Goal: Information Seeking & Learning: Learn about a topic

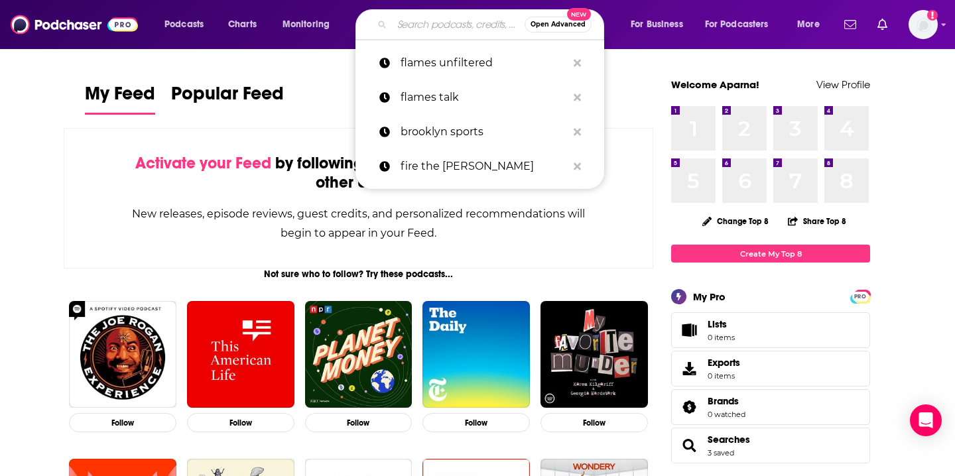
click at [404, 20] on input "Search podcasts, credits, & more..." at bounding box center [458, 24] width 133 height 21
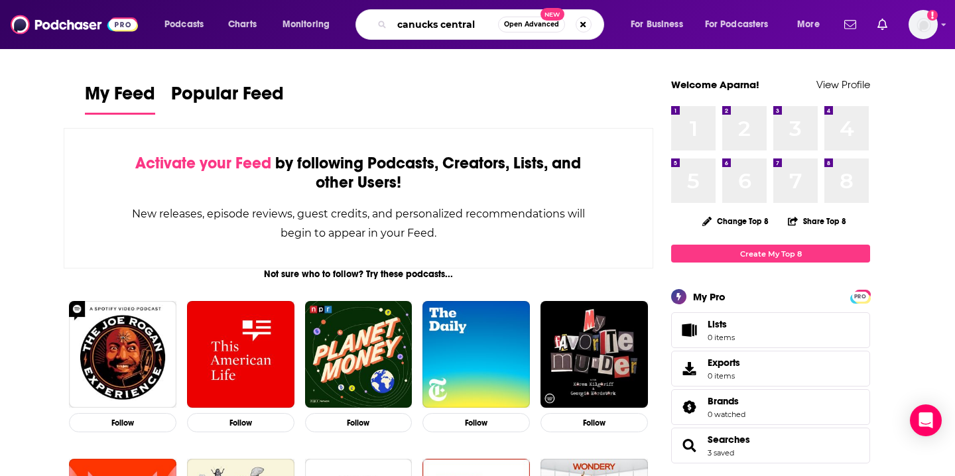
type input "canucks central"
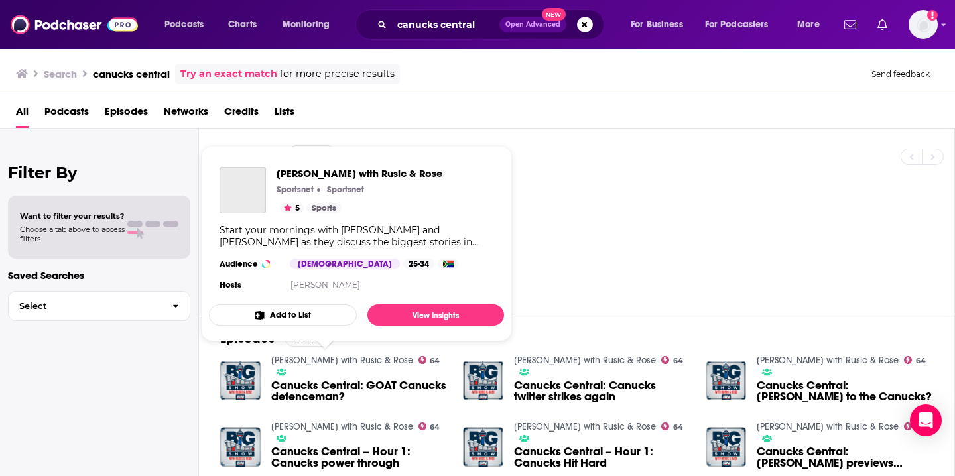
click at [326, 361] on link "[PERSON_NAME] with Rusic & Rose" at bounding box center [342, 360] width 142 height 11
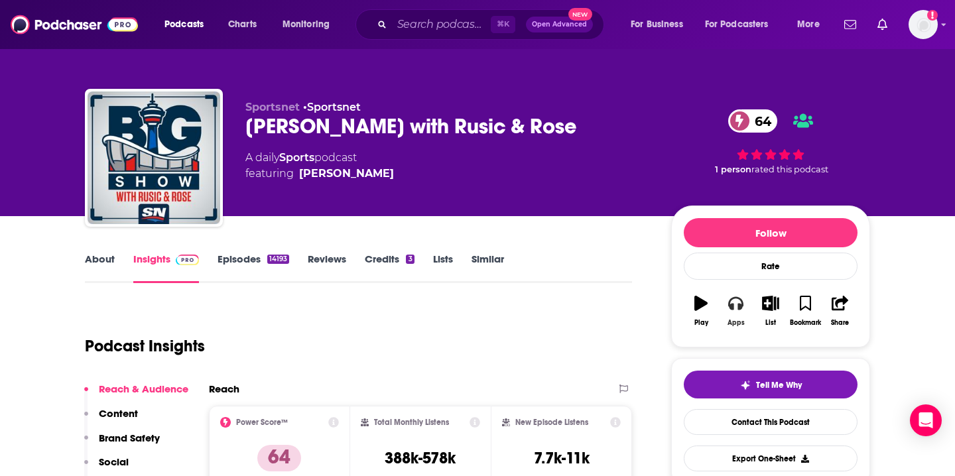
click at [736, 306] on icon "button" at bounding box center [735, 303] width 15 height 15
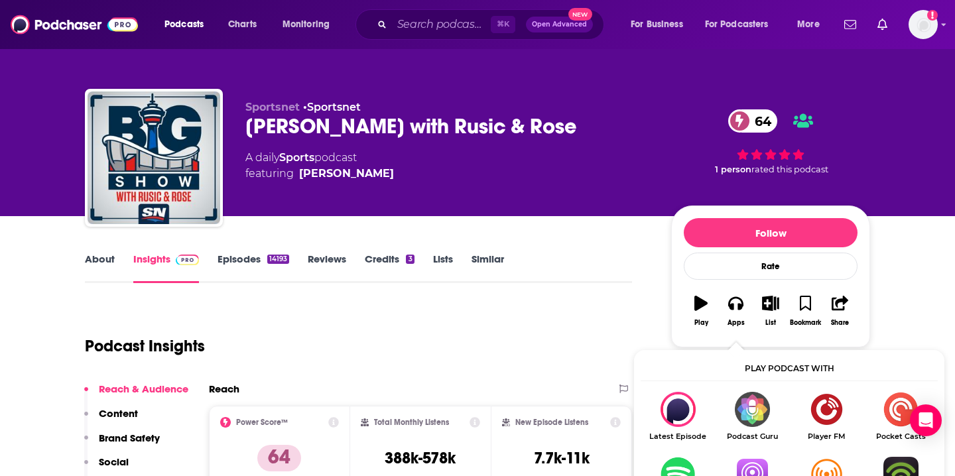
click at [754, 463] on img "Show Listen On dropdown" at bounding box center [752, 474] width 74 height 35
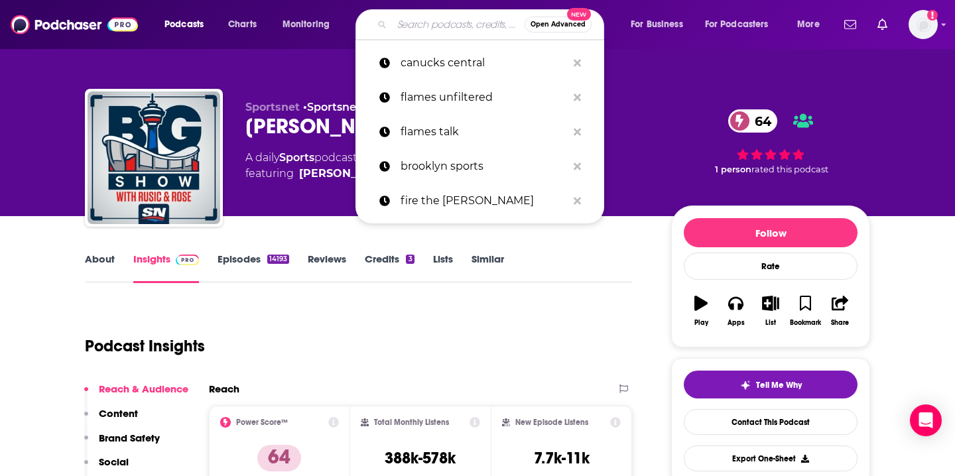
click at [442, 23] on input "Search podcasts, credits, & more..." at bounding box center [458, 24] width 133 height 21
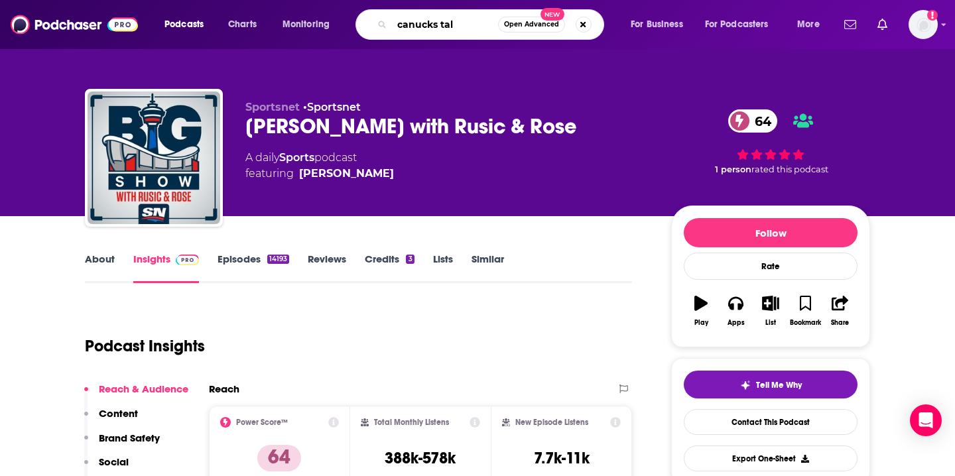
type input "canucks talk"
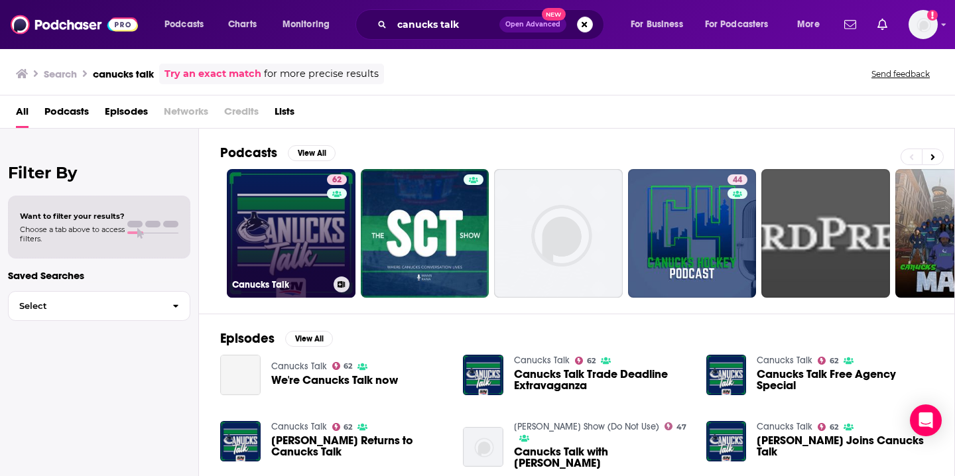
click at [278, 219] on link "62 Canucks Talk" at bounding box center [291, 233] width 129 height 129
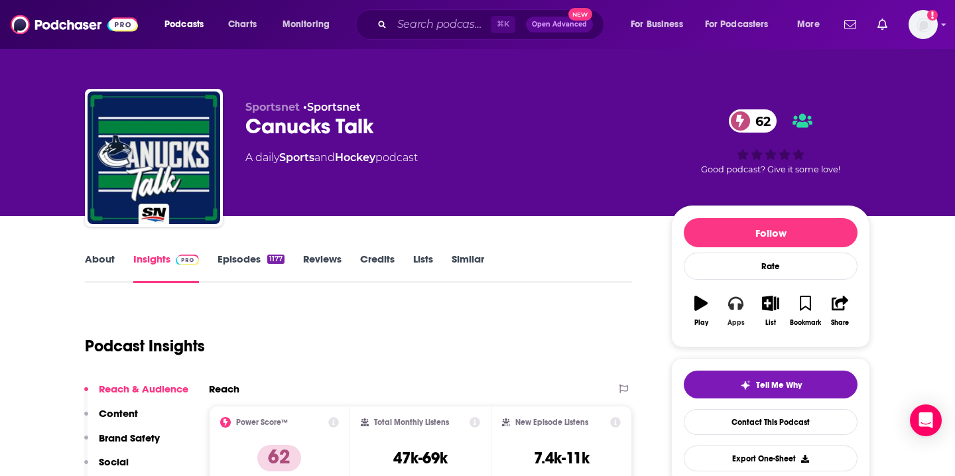
click at [735, 305] on icon "button" at bounding box center [735, 303] width 15 height 15
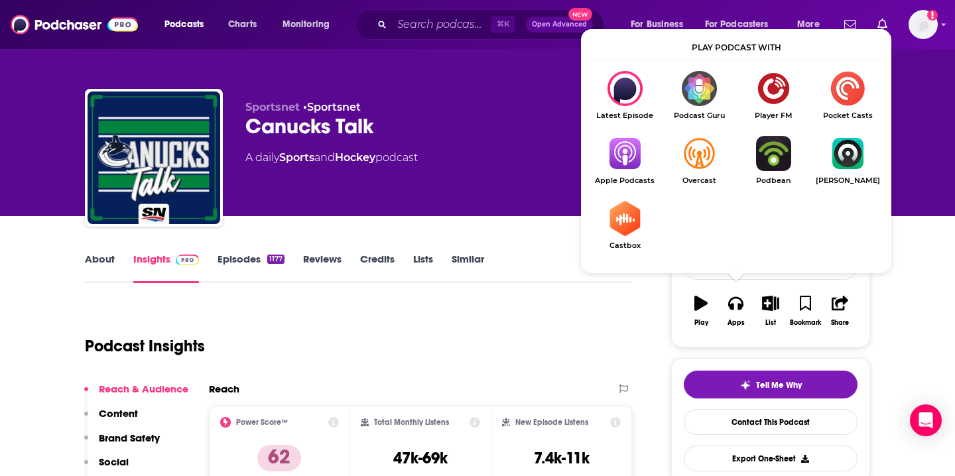
click at [604, 153] on img "Show Listen On dropdown" at bounding box center [624, 153] width 74 height 35
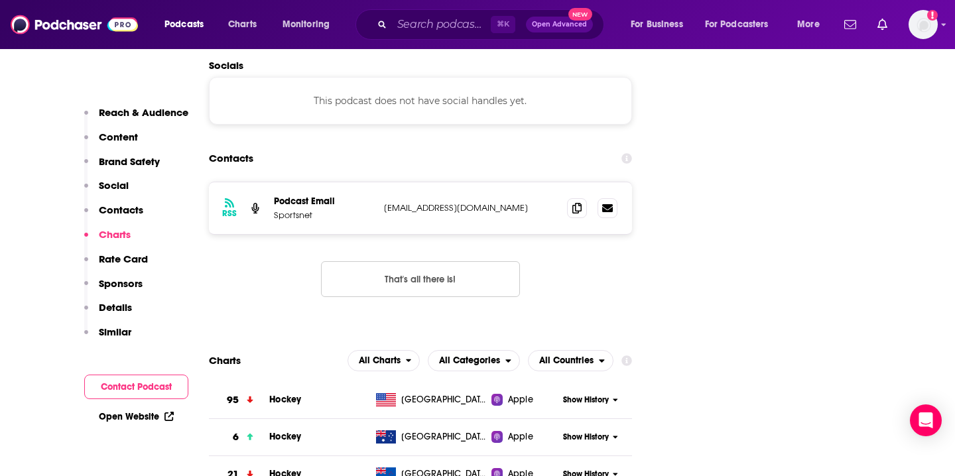
scroll to position [1515, 0]
click at [577, 202] on icon at bounding box center [576, 207] width 9 height 11
click at [569, 197] on span at bounding box center [577, 207] width 20 height 20
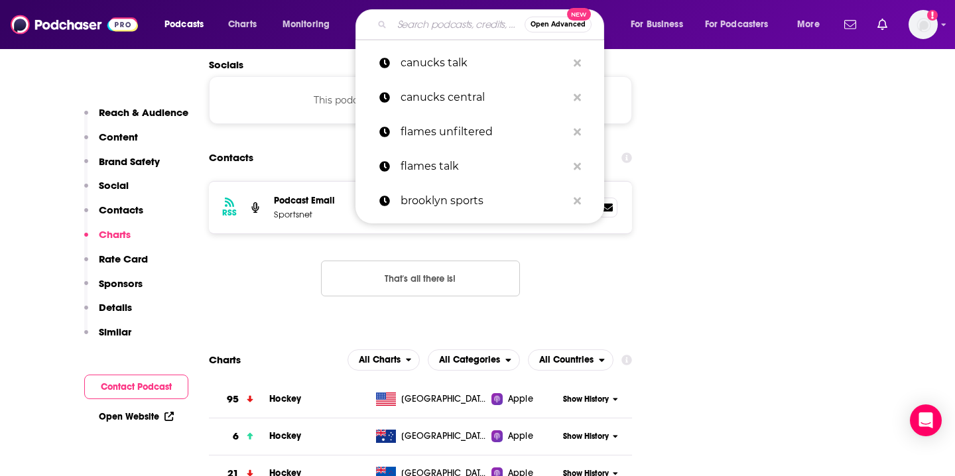
click at [425, 21] on input "Search podcasts, credits, & more..." at bounding box center [458, 24] width 133 height 21
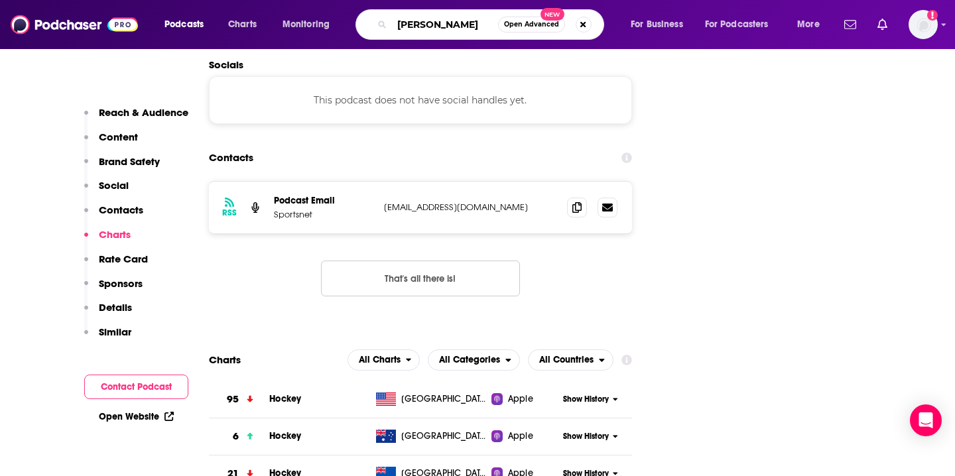
type input "rink wild"
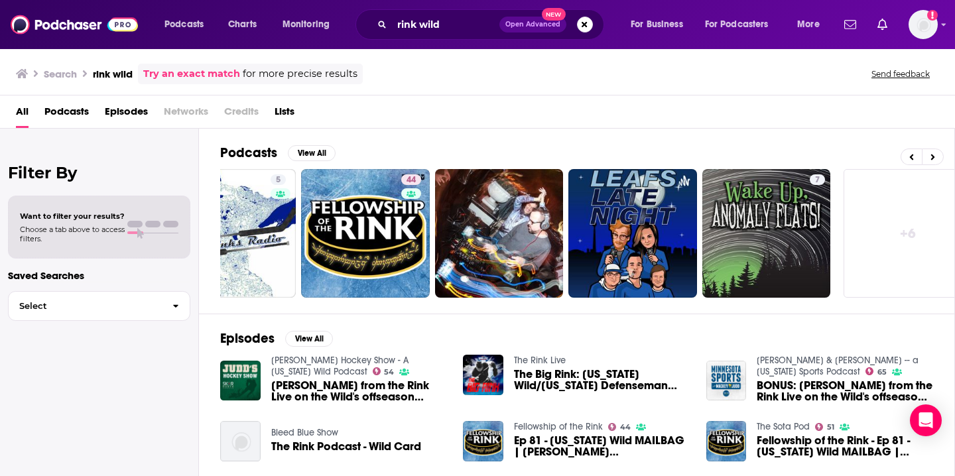
scroll to position [0, 196]
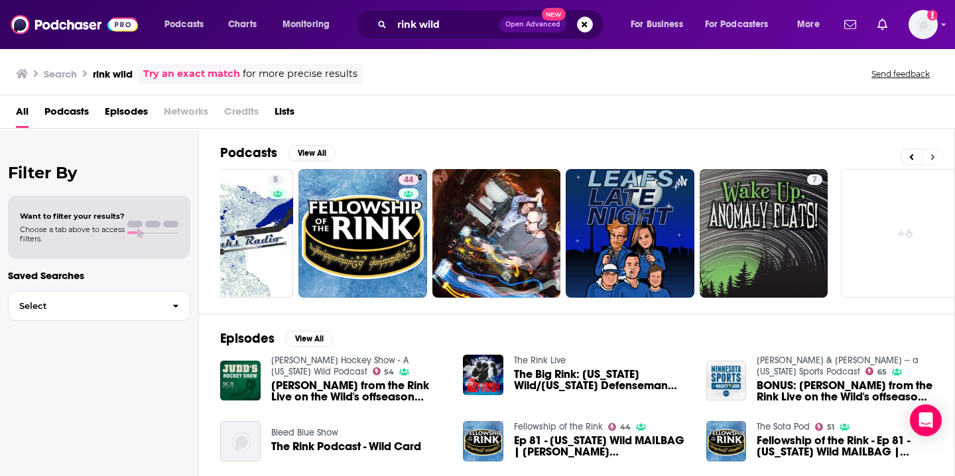
click at [933, 153] on icon at bounding box center [932, 156] width 5 height 9
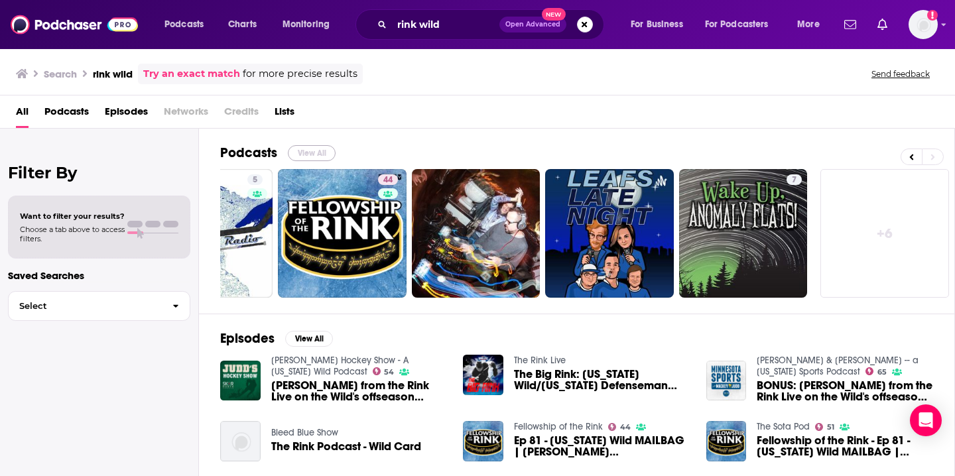
click at [318, 152] on button "View All" at bounding box center [312, 153] width 48 height 16
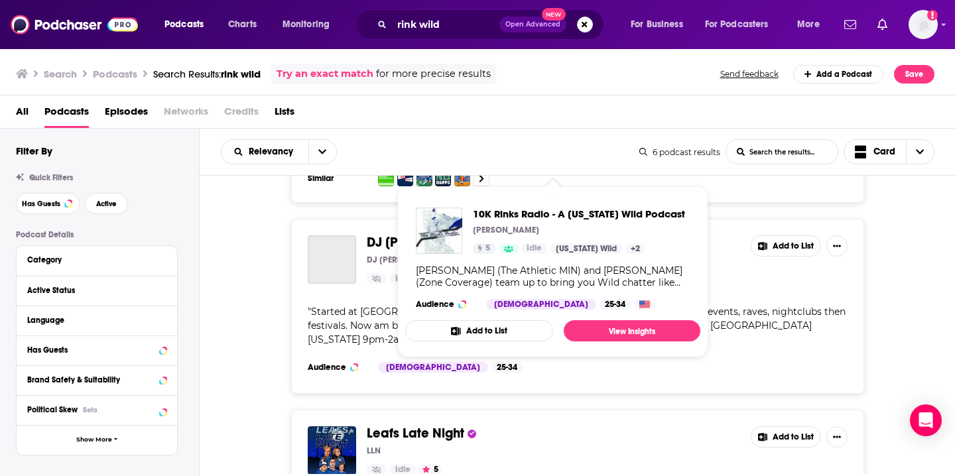
scroll to position [975, 0]
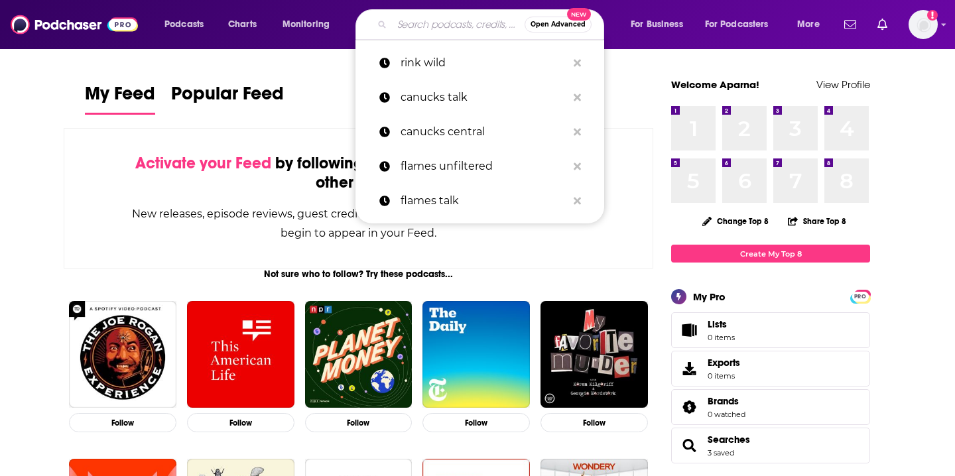
click at [440, 19] on input "Search podcasts, credits, & more..." at bounding box center [458, 24] width 133 height 21
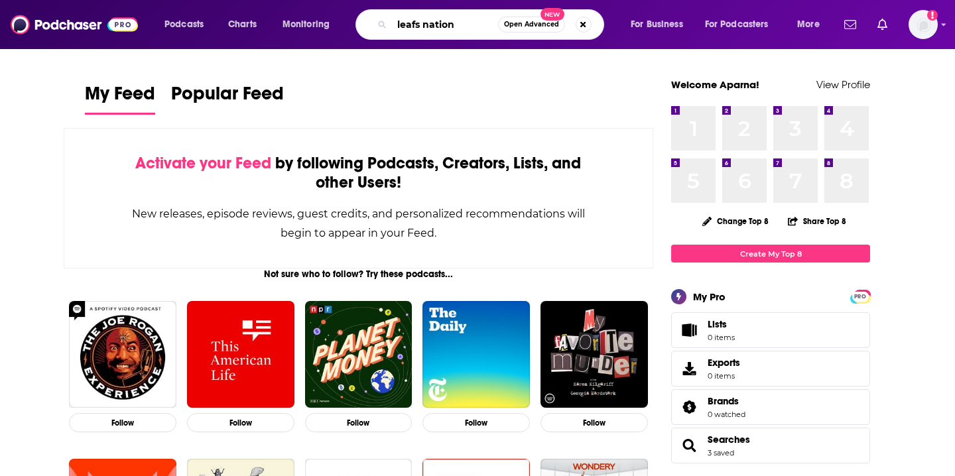
type input "leafs nation"
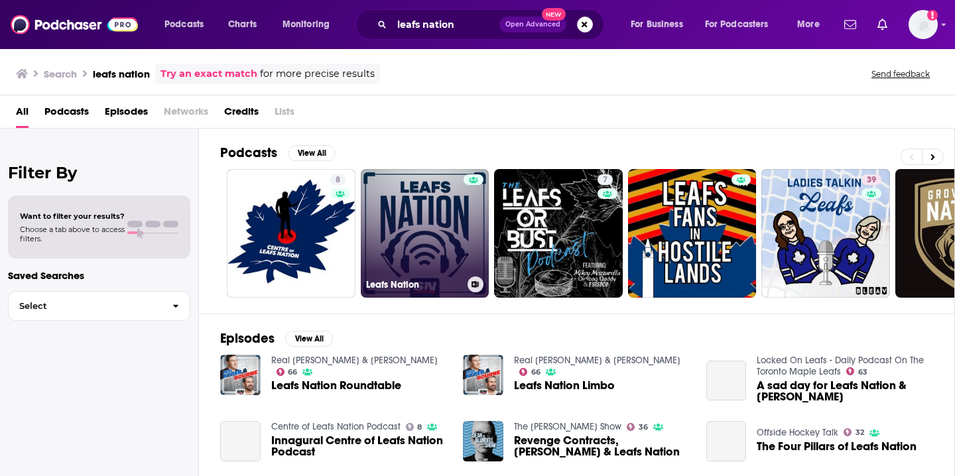
click at [422, 233] on link "Leafs Nation" at bounding box center [425, 233] width 129 height 129
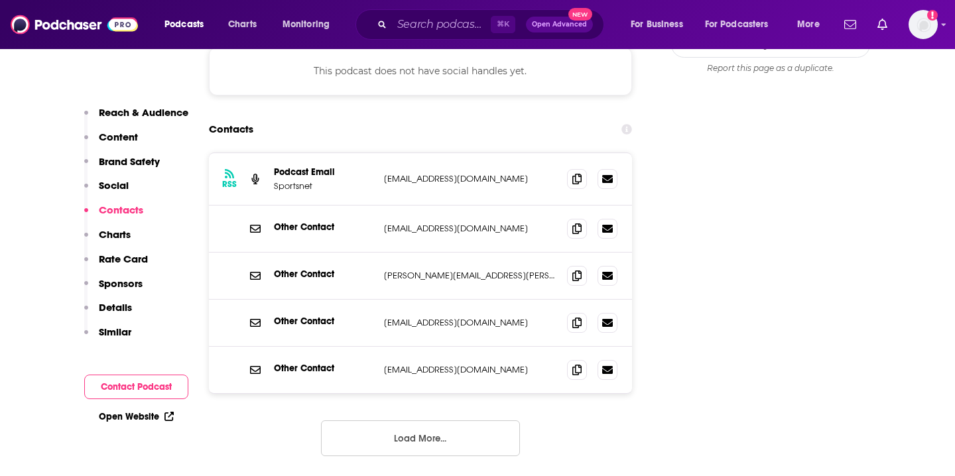
scroll to position [1376, 0]
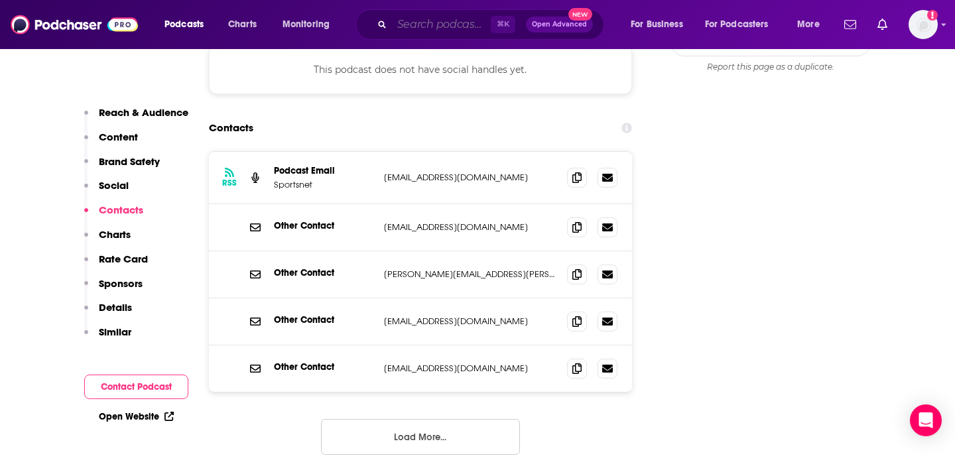
click at [392, 14] on input "Search podcasts, credits, & more..." at bounding box center [441, 24] width 99 height 21
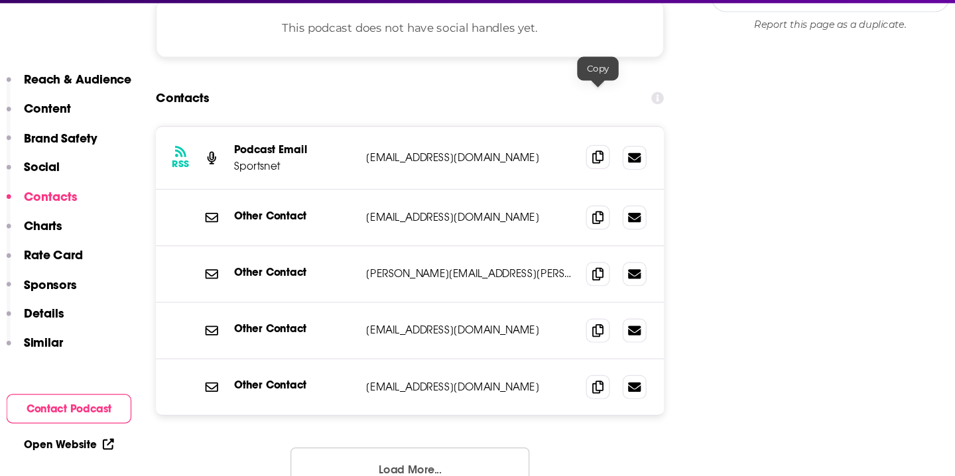
click at [569, 167] on span at bounding box center [577, 177] width 20 height 20
click at [575, 221] on icon at bounding box center [576, 226] width 9 height 11
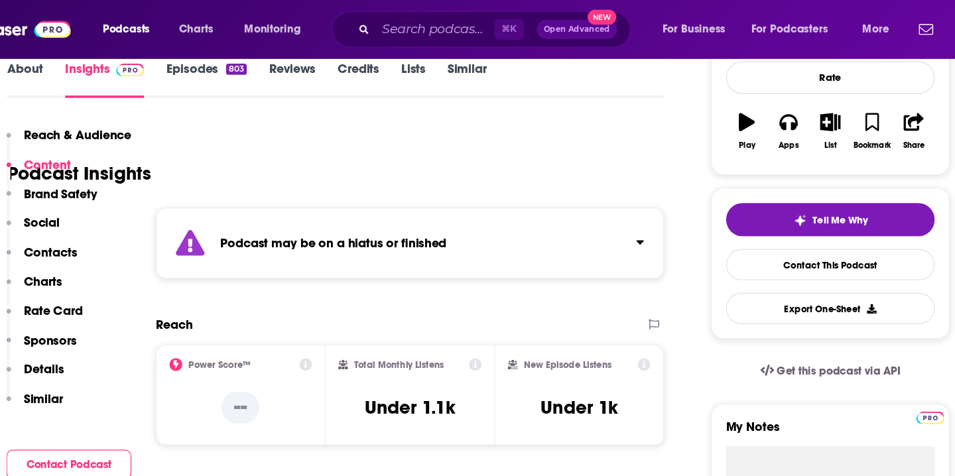
scroll to position [0, 0]
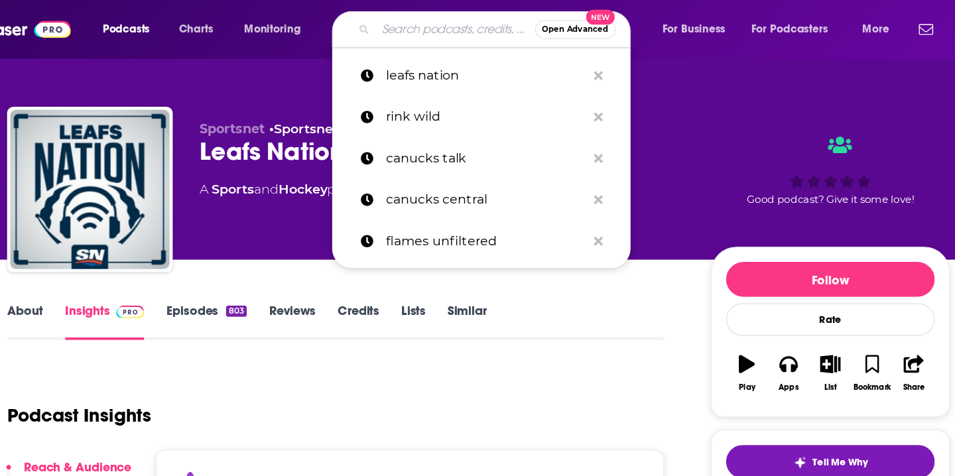
click at [417, 28] on input "Search podcasts, credits, & more..." at bounding box center [458, 24] width 133 height 21
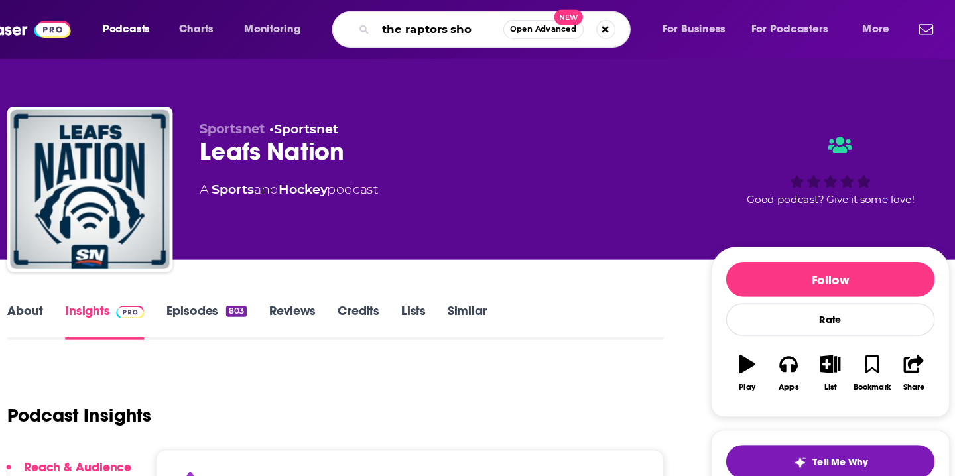
type input "the raptors show"
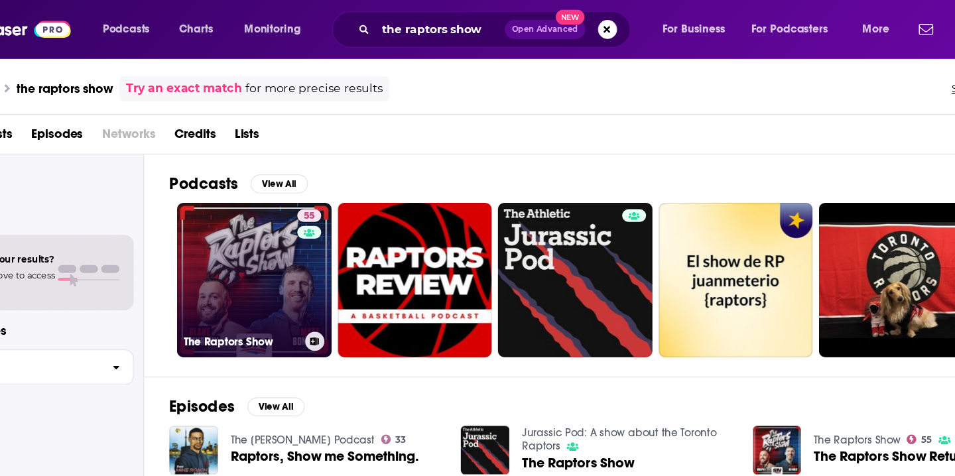
click at [285, 213] on link "55 The Raptors Show" at bounding box center [291, 233] width 129 height 129
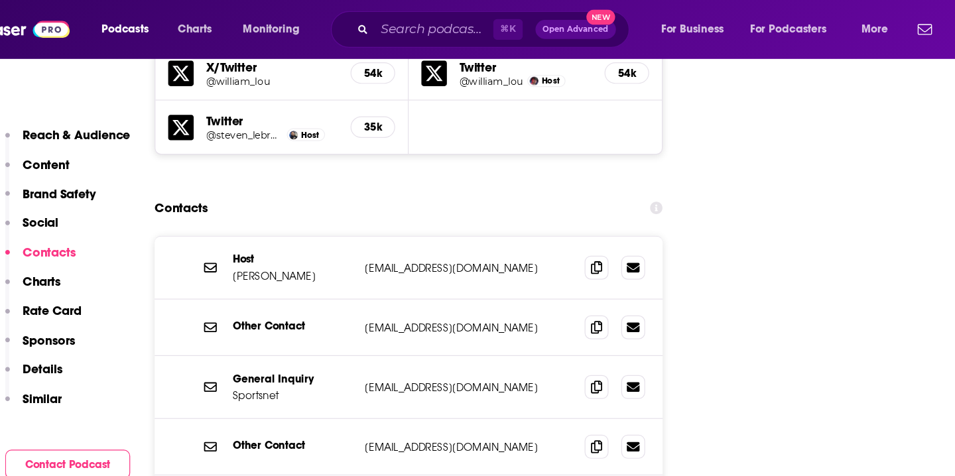
scroll to position [1570, 0]
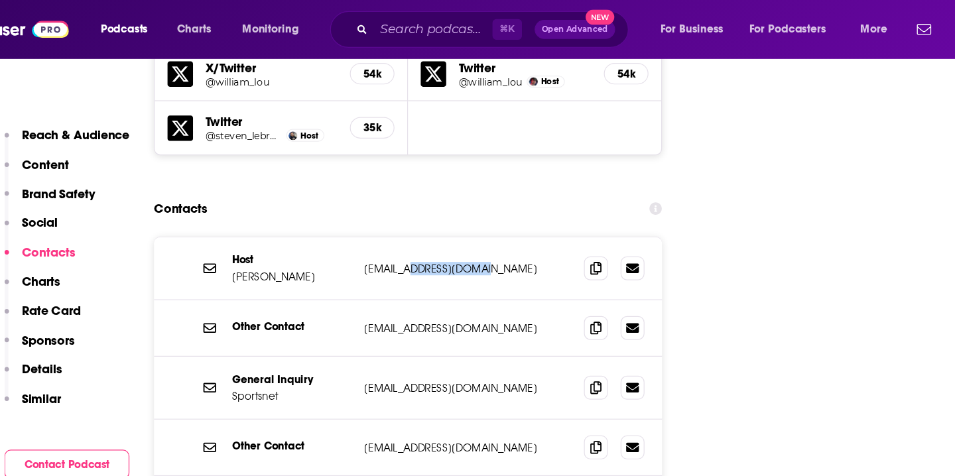
drag, startPoint x: 483, startPoint y: 164, endPoint x: 418, endPoint y: 165, distance: 65.6
click at [418, 218] on p "info@stevenlebron.com" at bounding box center [470, 223] width 172 height 11
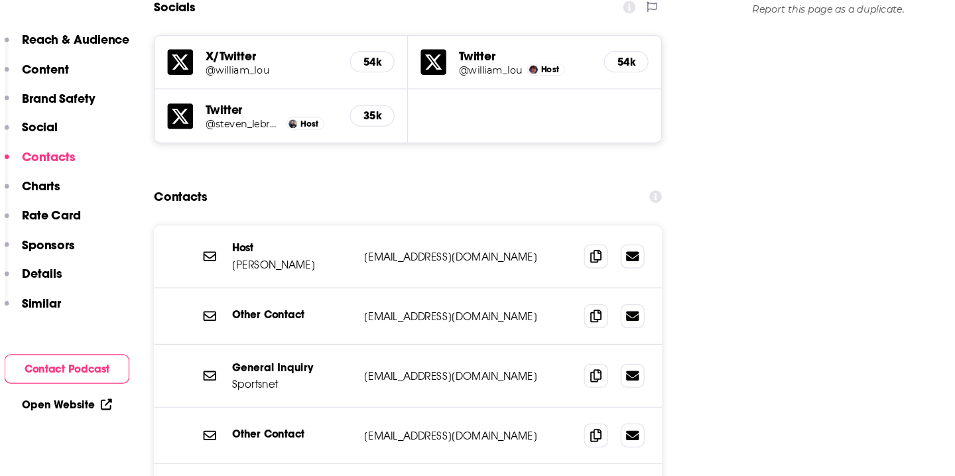
scroll to position [1507, 0]
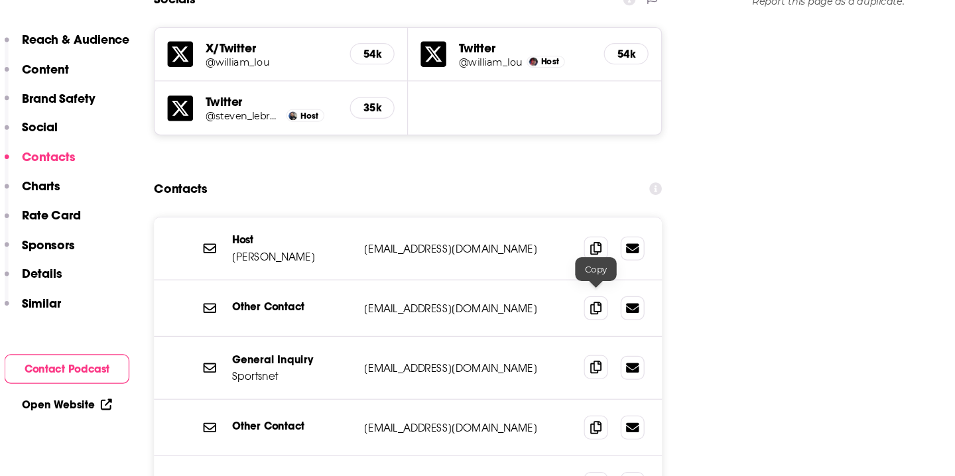
click at [575, 380] on icon at bounding box center [576, 385] width 9 height 11
click at [580, 475] on icon at bounding box center [576, 482] width 9 height 11
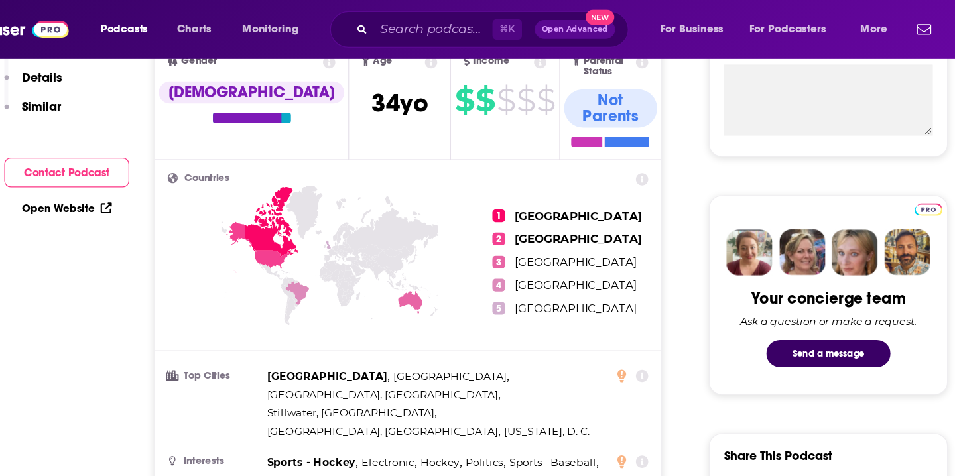
scroll to position [0, 0]
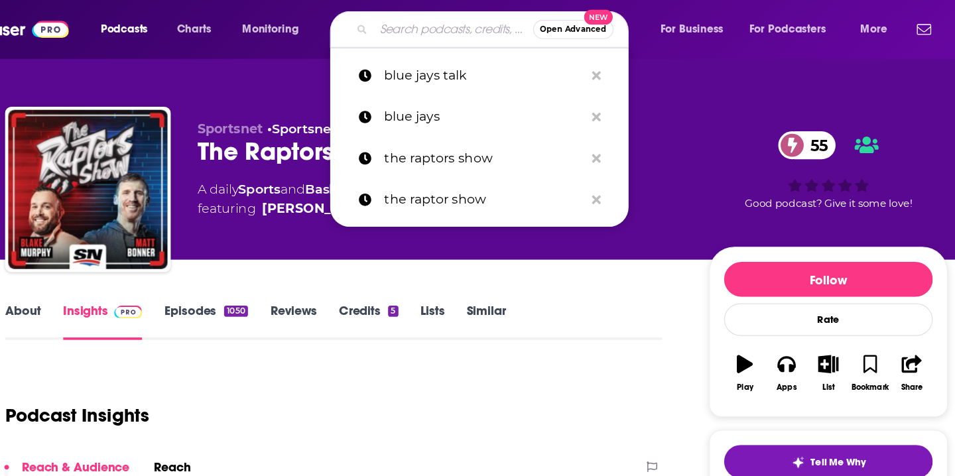
click at [422, 21] on input "Search podcasts, credits, & more..." at bounding box center [458, 24] width 133 height 21
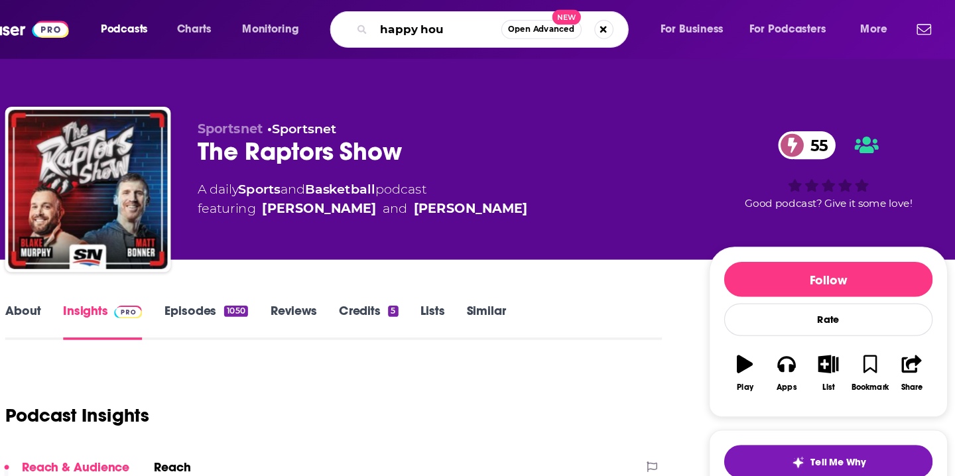
type input "happy hour"
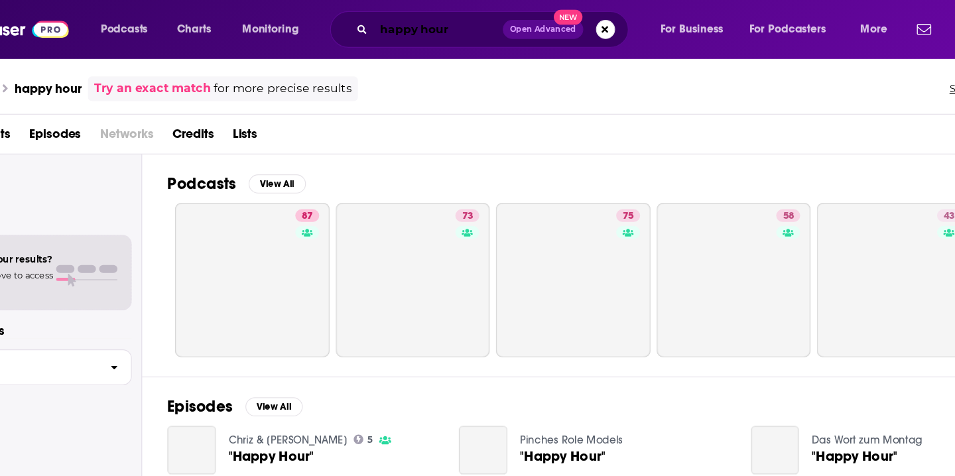
click at [471, 27] on input "happy hour" at bounding box center [445, 24] width 107 height 21
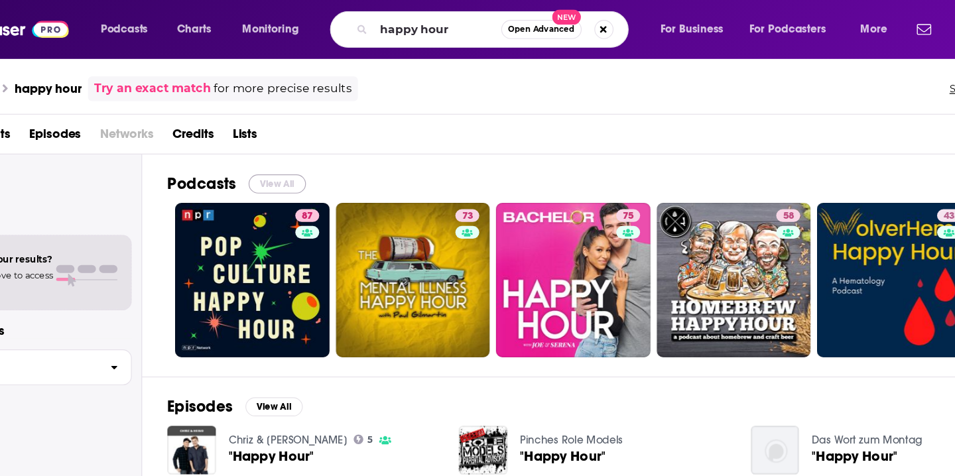
click at [318, 149] on button "View All" at bounding box center [312, 153] width 48 height 16
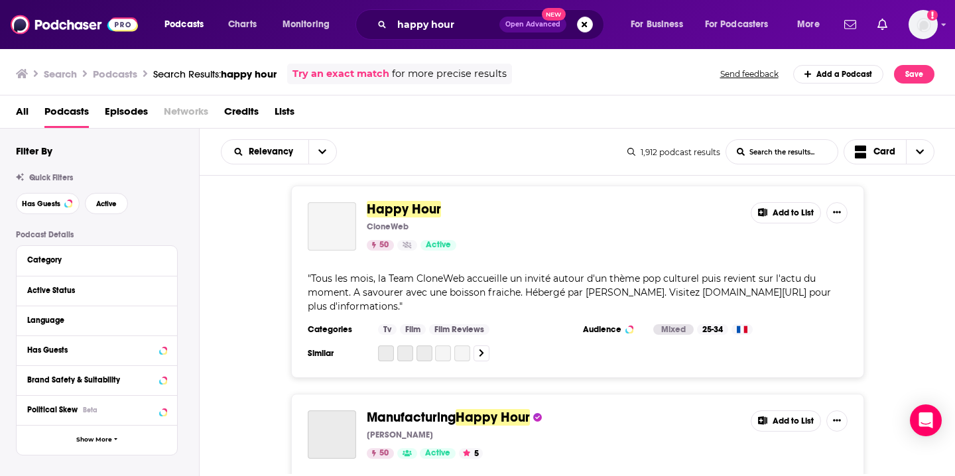
scroll to position [2710, 0]
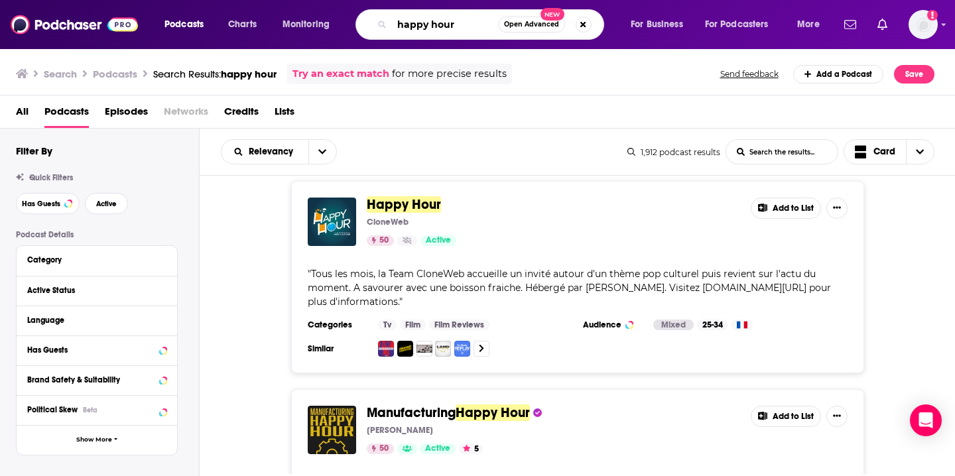
click at [449, 27] on input "happy hour" at bounding box center [445, 24] width 106 height 21
type input "toronto blue jays"
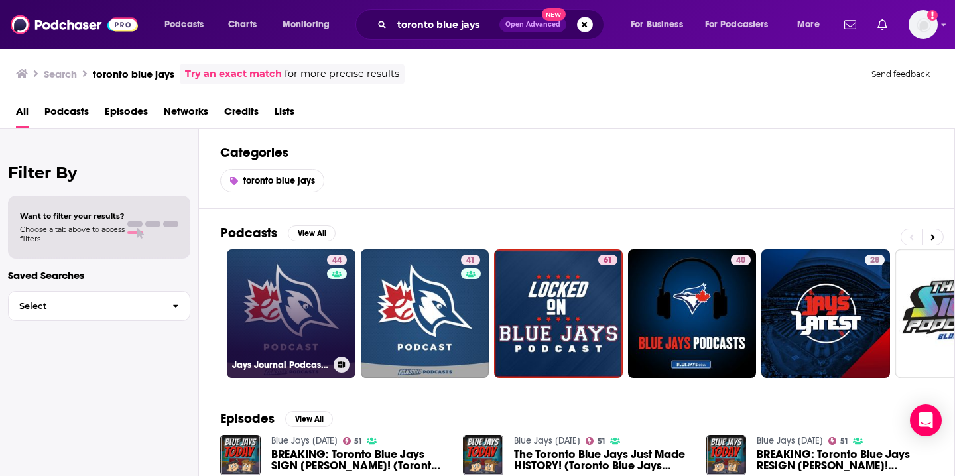
click at [275, 291] on link "44 Jays Journal Podcast on the Toronto Blue Jays" at bounding box center [291, 313] width 129 height 129
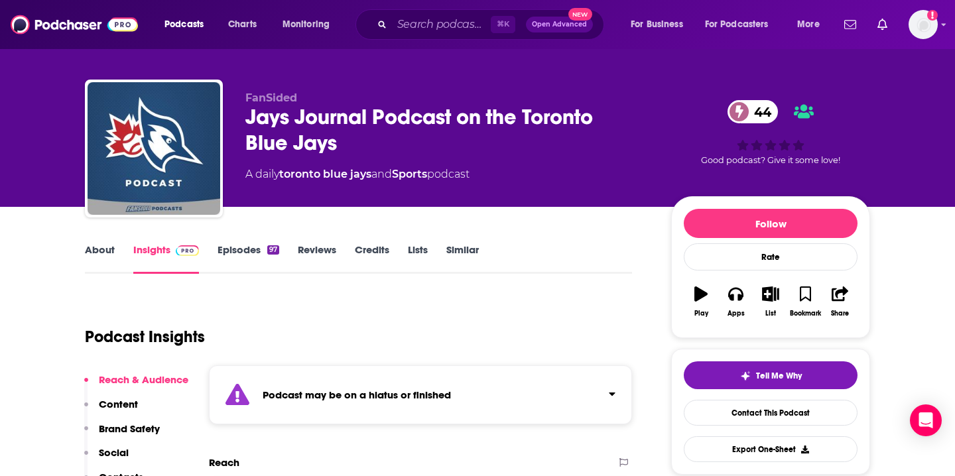
scroll to position [10, 0]
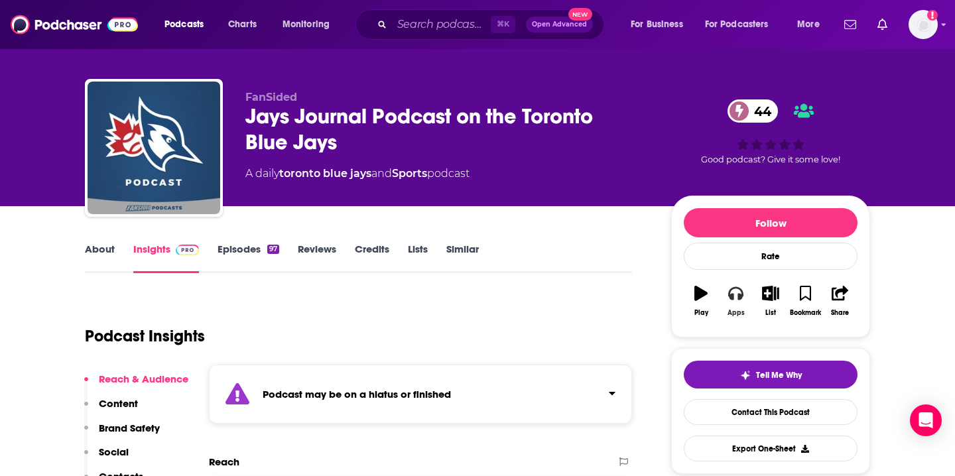
click at [730, 304] on button "Apps" at bounding box center [735, 301] width 34 height 48
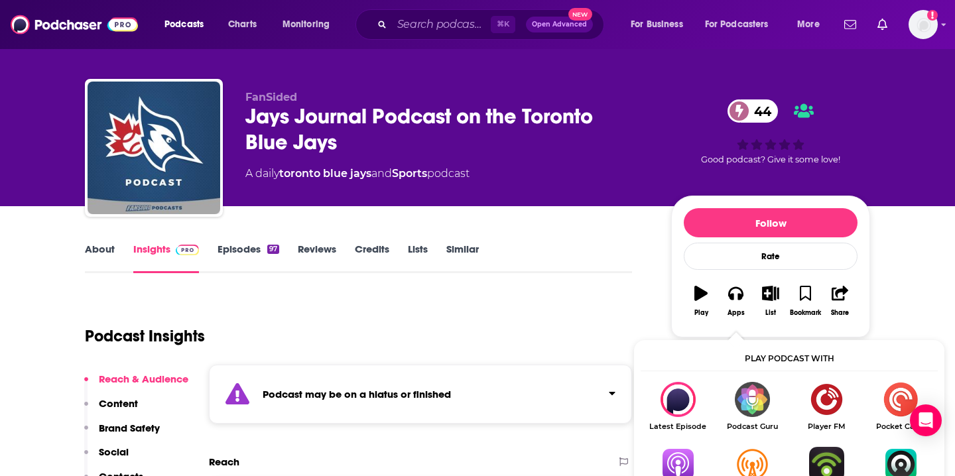
click at [678, 456] on img "Show Listen On dropdown" at bounding box center [677, 464] width 74 height 35
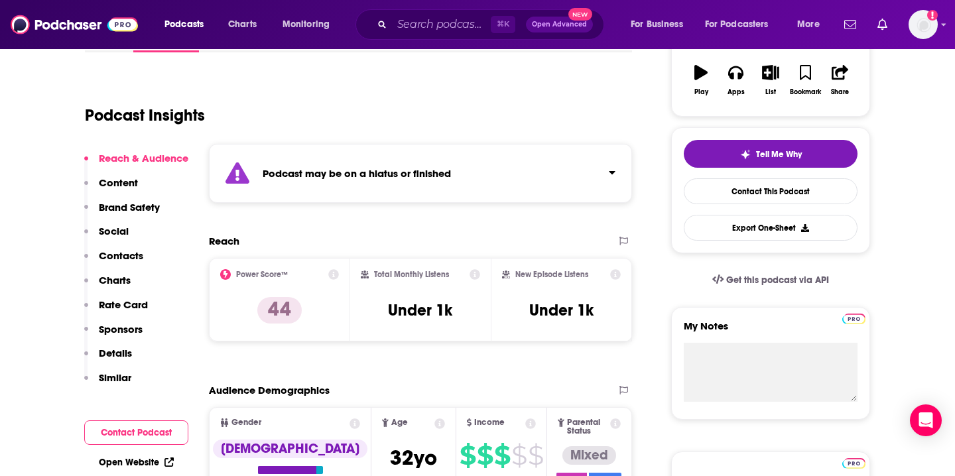
scroll to position [0, 0]
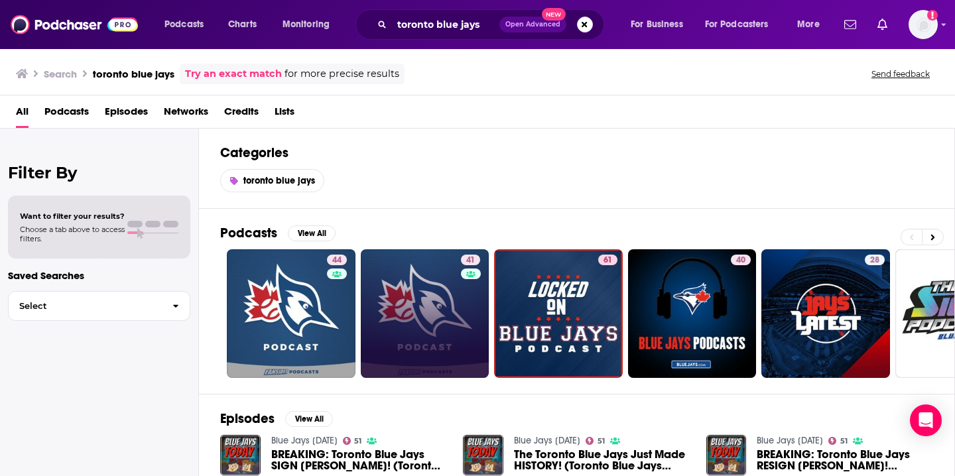
scroll to position [8, 0]
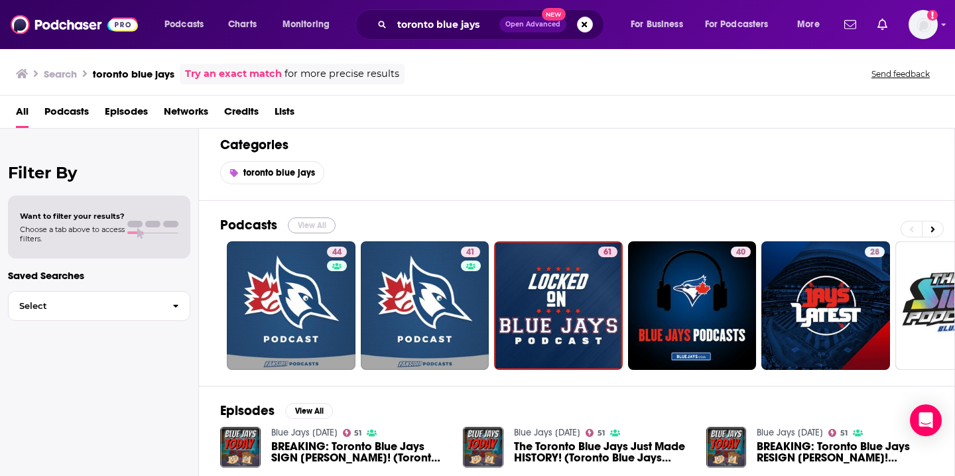
click at [312, 221] on button "View All" at bounding box center [312, 225] width 48 height 16
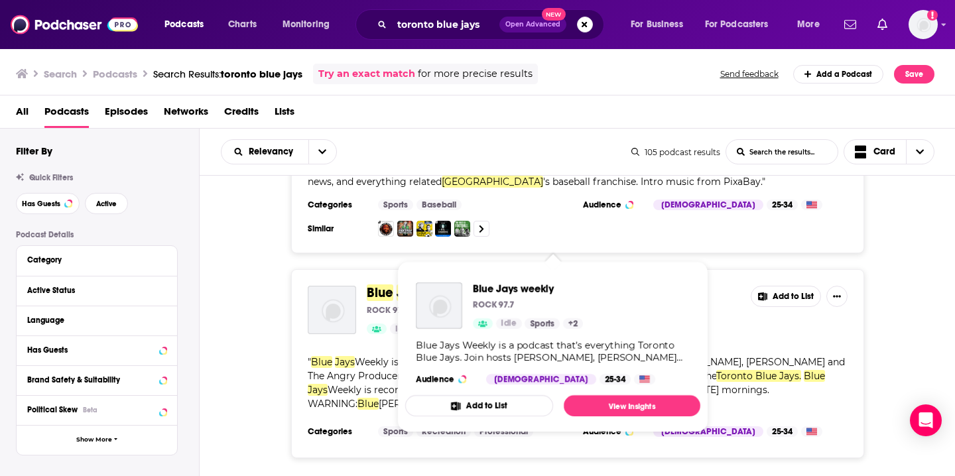
click at [255, 269] on div "Blue Jays weekly ROCK 97.7 Idle Add to List " Blue Jays Weekly is a podcast tha…" at bounding box center [578, 363] width 756 height 189
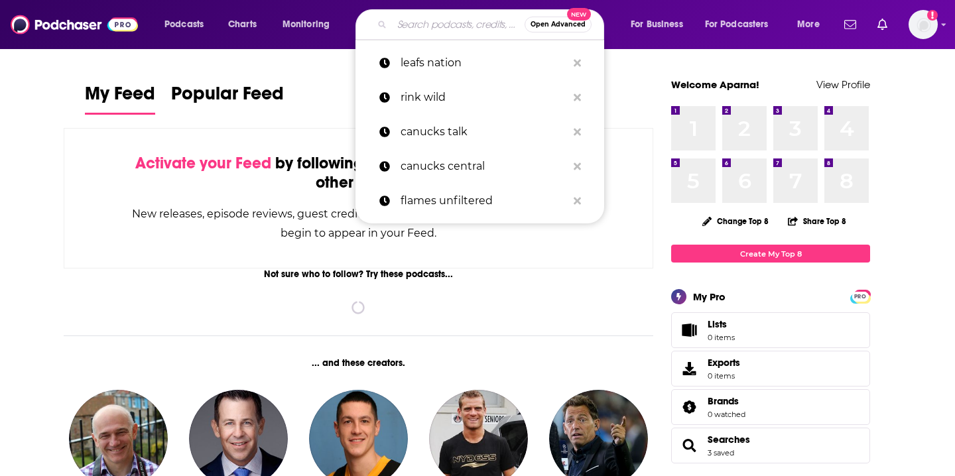
click at [442, 31] on input "Search podcasts, credits, & more..." at bounding box center [458, 24] width 133 height 21
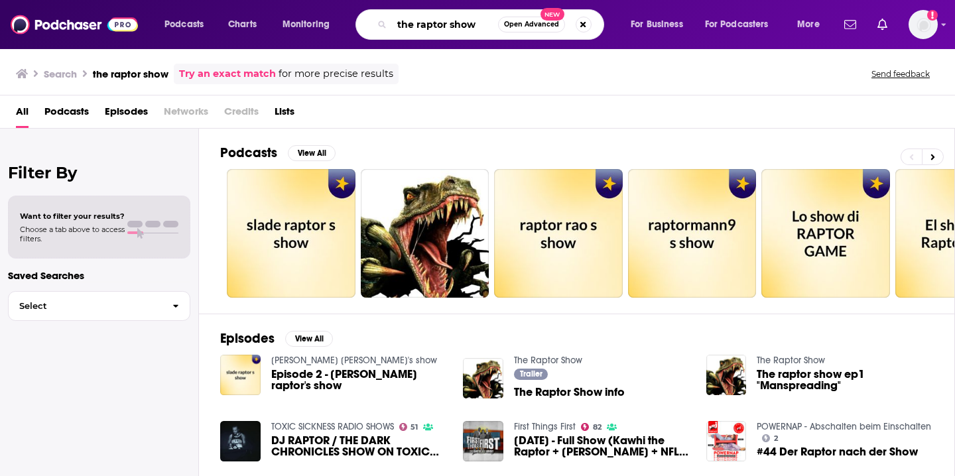
click at [446, 17] on input "the raptor show" at bounding box center [445, 24] width 106 height 21
click at [445, 27] on input "the raptor show" at bounding box center [445, 24] width 106 height 21
type input "the raptors show"
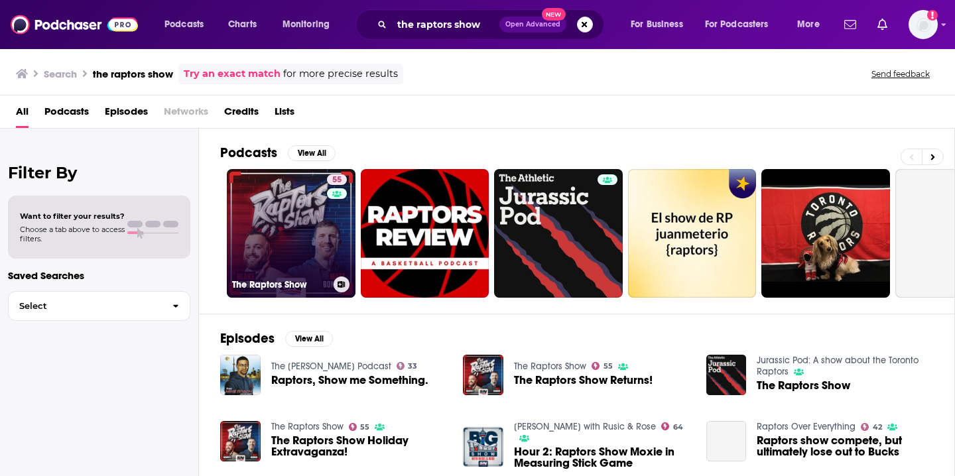
click at [308, 238] on link "55 The Raptors Show" at bounding box center [291, 233] width 129 height 129
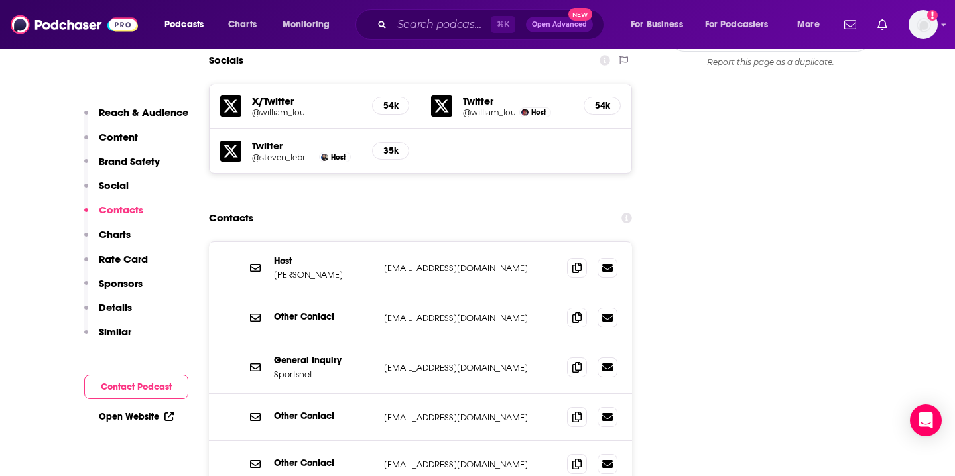
scroll to position [1528, 0]
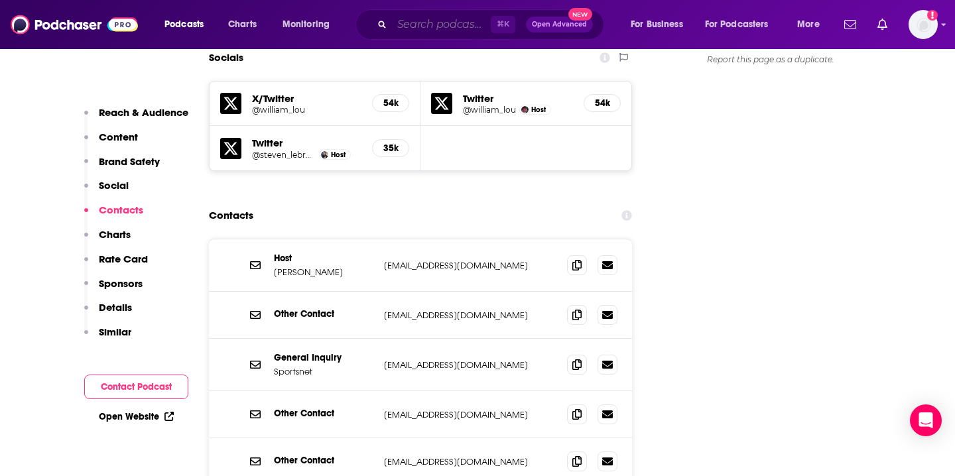
click at [416, 27] on input "Search podcasts, credits, & more..." at bounding box center [441, 24] width 99 height 21
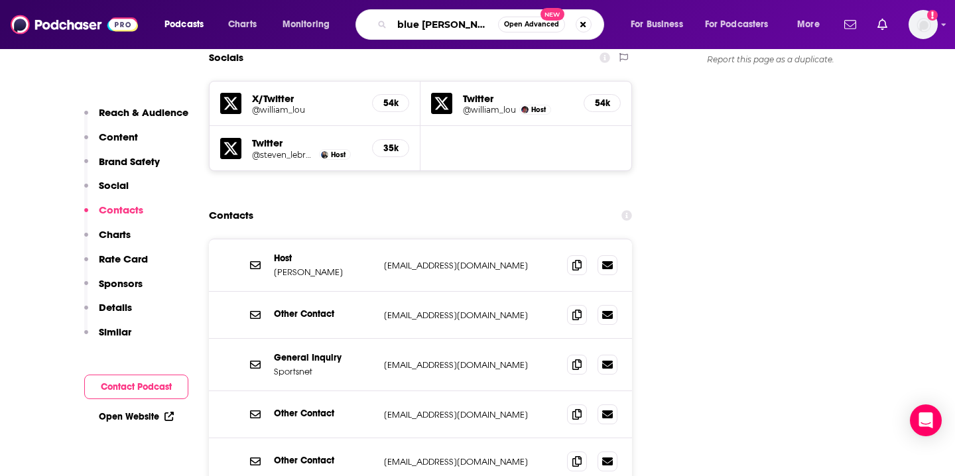
type input "blue jays"
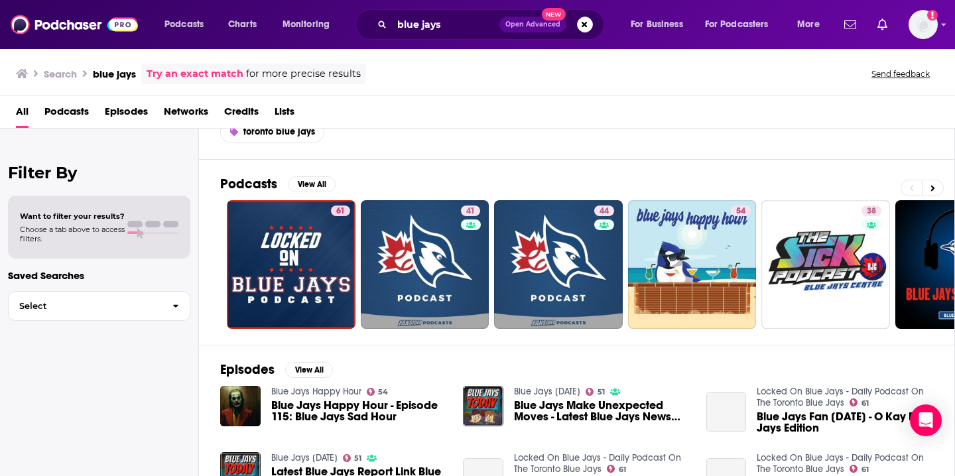
scroll to position [62, 0]
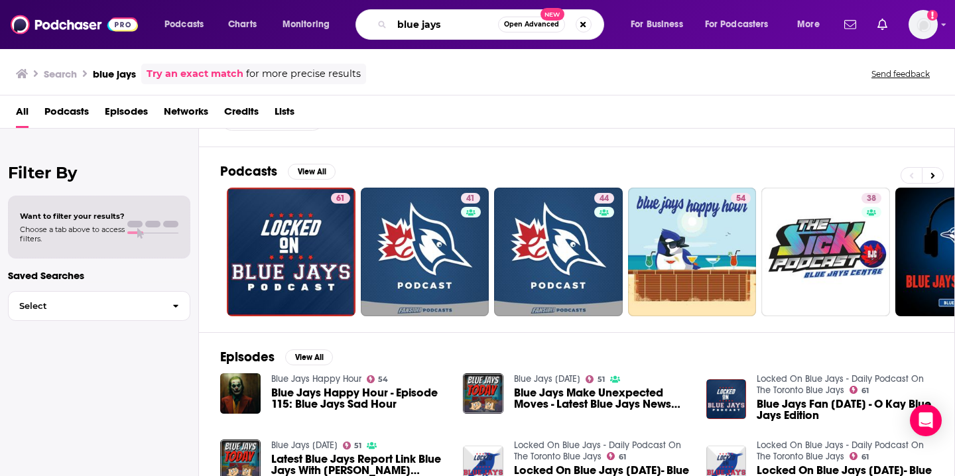
click at [467, 28] on input "blue jays" at bounding box center [445, 24] width 106 height 21
type input "blue jays talk"
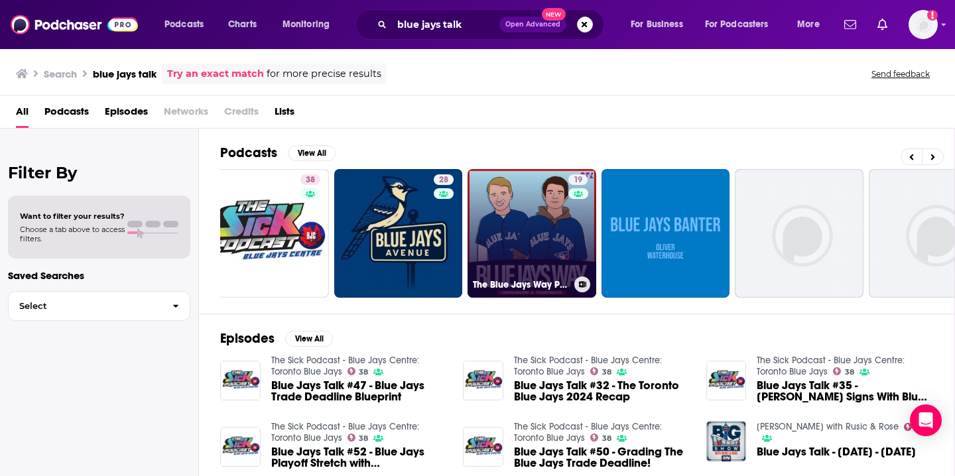
scroll to position [0, 374]
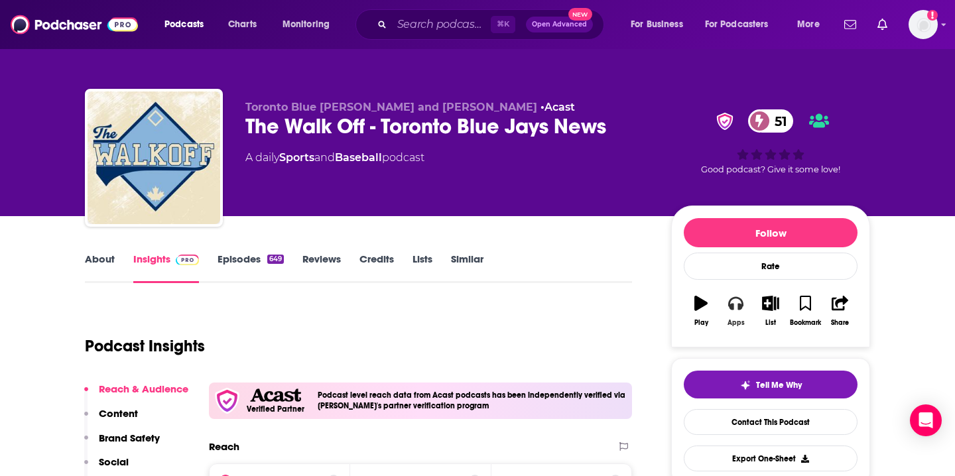
click at [733, 309] on icon "button" at bounding box center [735, 303] width 15 height 13
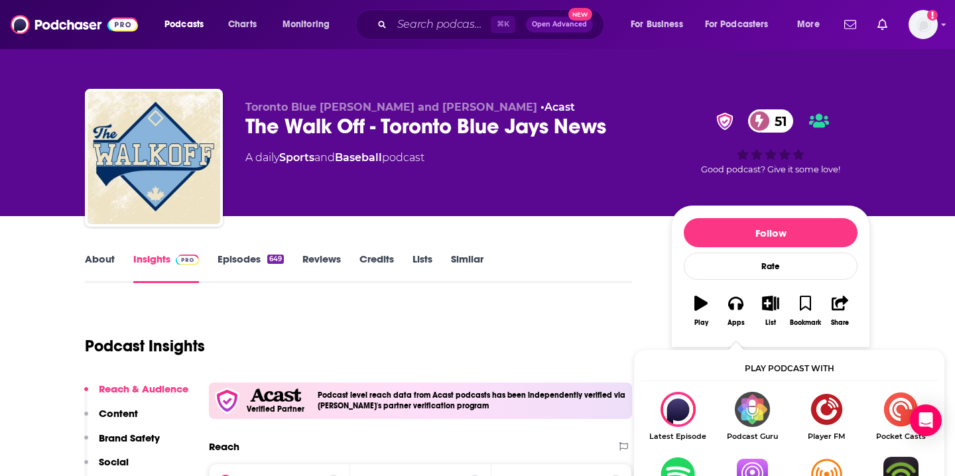
click at [748, 463] on img "Show Listen On dropdown" at bounding box center [752, 474] width 74 height 35
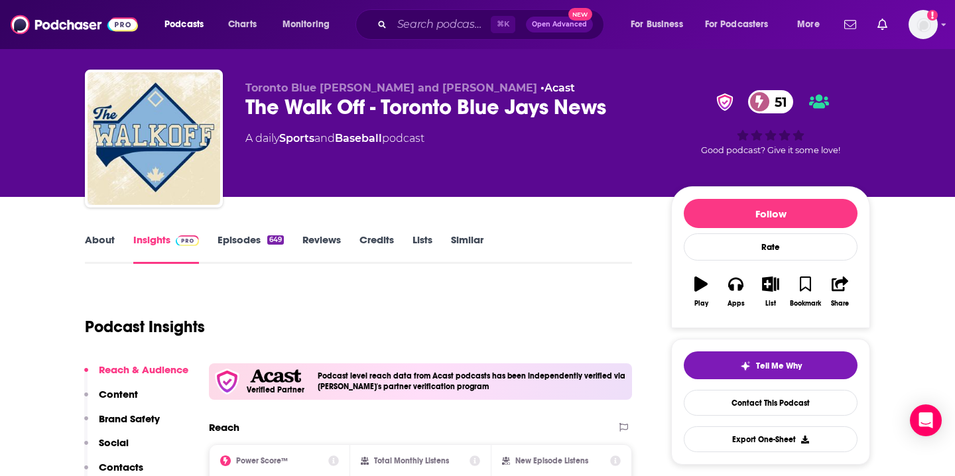
scroll to position [22, 0]
